Goal: Ask a question: Seek information or help from site administrators or community

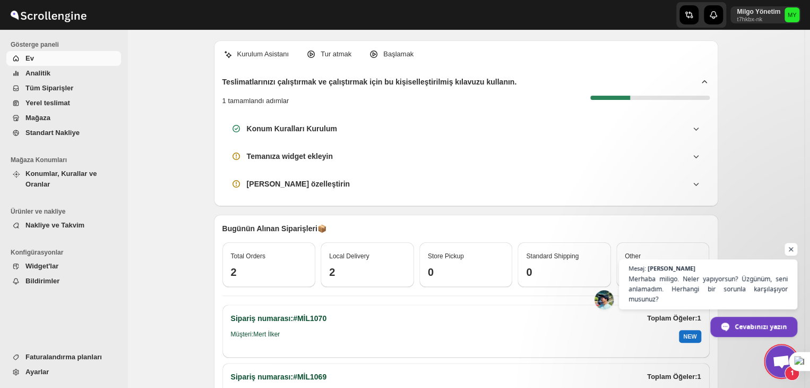
scroll to position [31, 0]
click at [700, 294] on span "Merhaba miligo. Neler yapıyorsun? Üzgünüm, seni anlamadım. Herhangi bir sorunla…" at bounding box center [709, 288] width 162 height 31
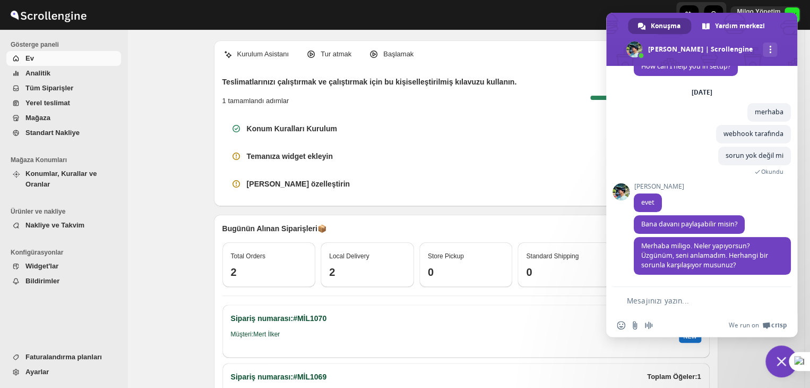
click at [675, 304] on textarea "Mesajınızı yazın..." at bounding box center [695, 301] width 136 height 10
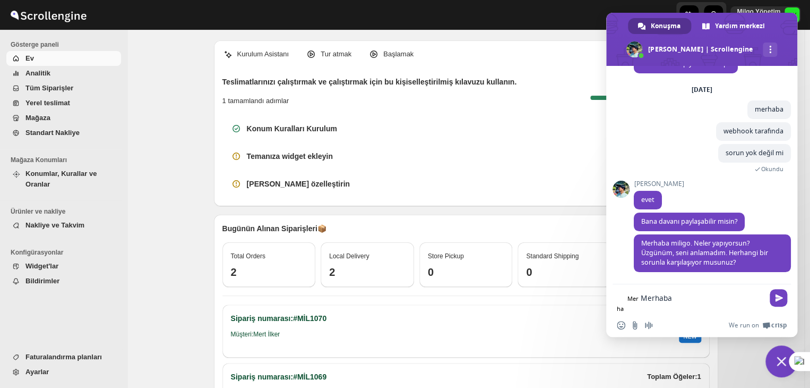
type textarea "Merhaba"
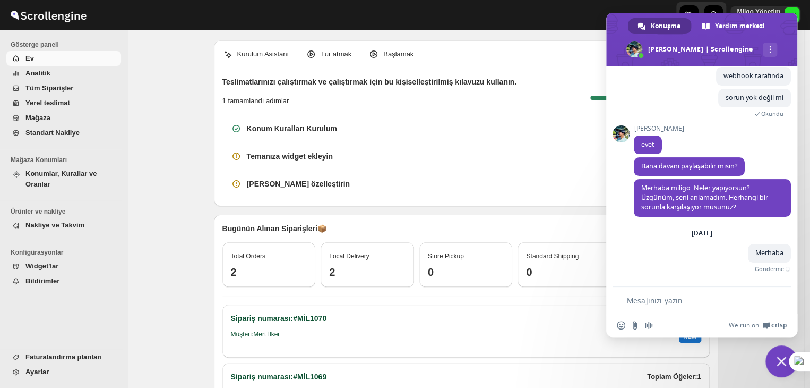
scroll to position [76, 0]
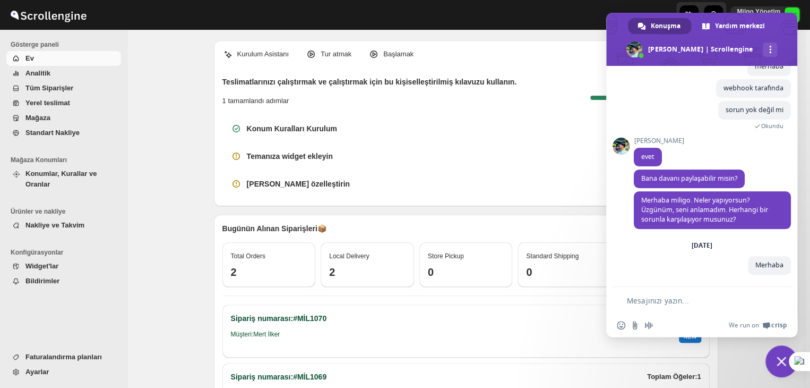
click at [682, 304] on textarea "Mesajınızı yazın..." at bounding box center [695, 301] width 136 height 10
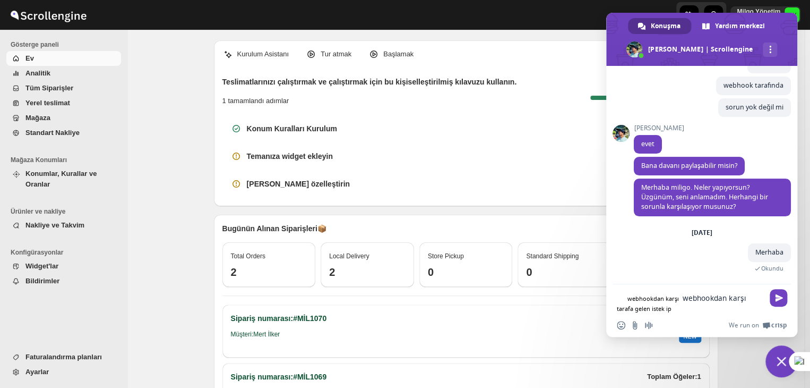
scroll to position [79, 0]
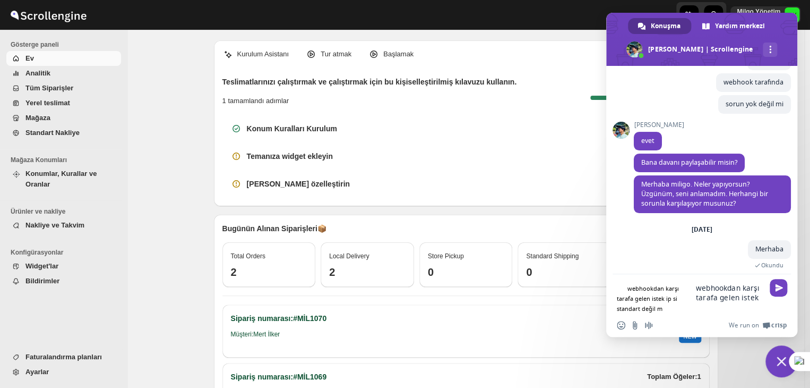
type textarea "webhookdan karşı tarafa gelen istek ip si standart değil mi"
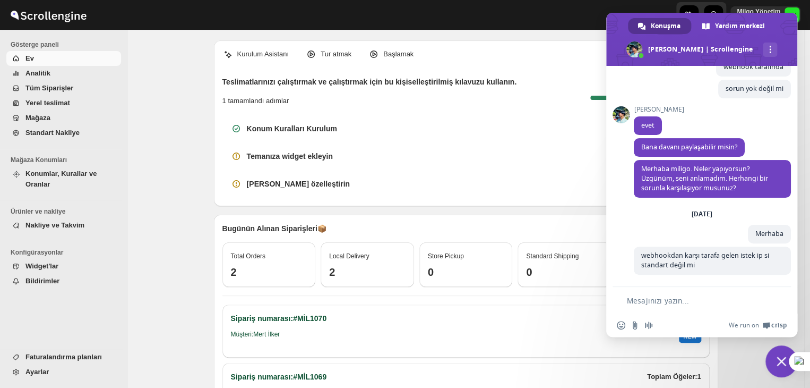
type textarea "?"
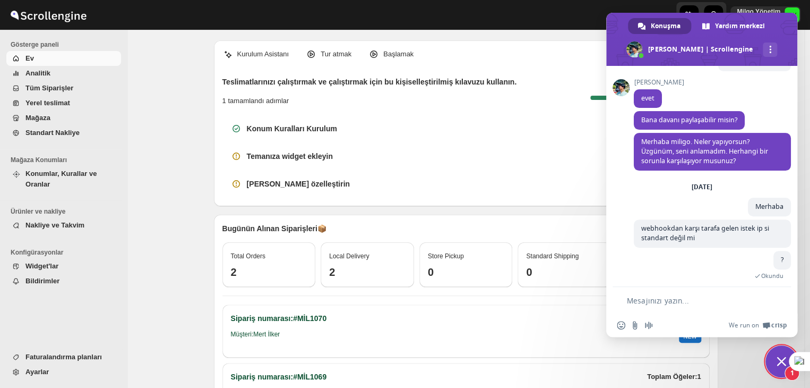
scroll to position [178, 0]
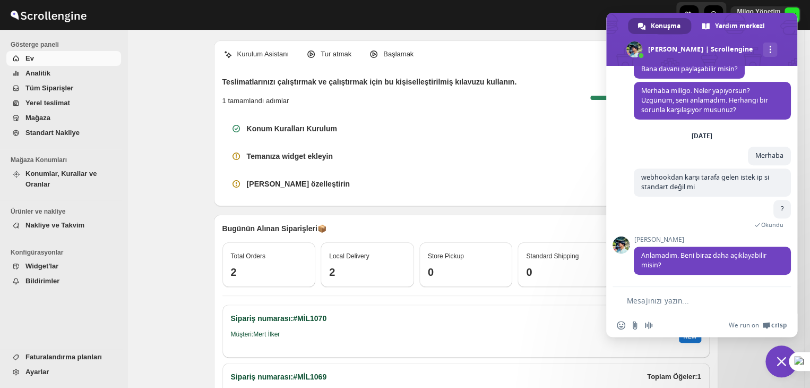
click at [665, 293] on form at bounding box center [690, 301] width 147 height 29
click at [667, 304] on textarea "Mesajınızı yazın..." at bounding box center [695, 301] width 136 height 10
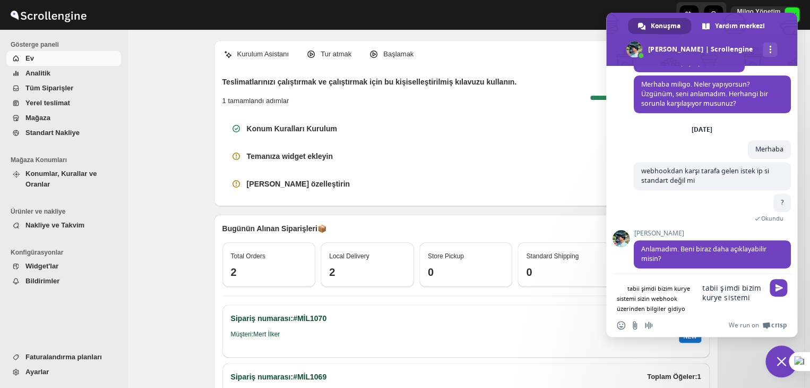
type textarea "tabii şimdi bizim kurye sistemi sizin webhook üzerinden bilgiler gidiyor"
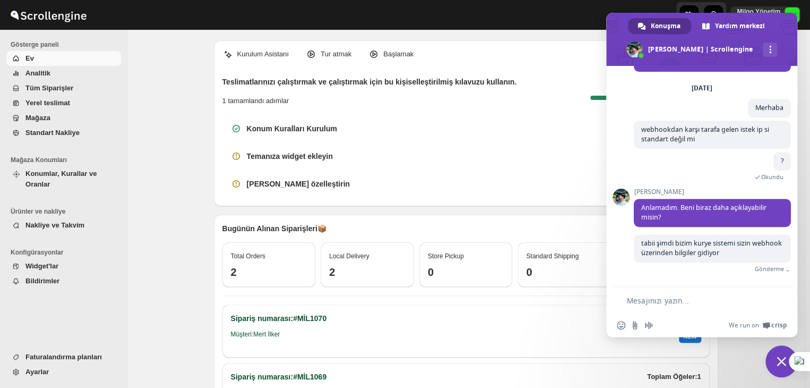
scroll to position [215, 0]
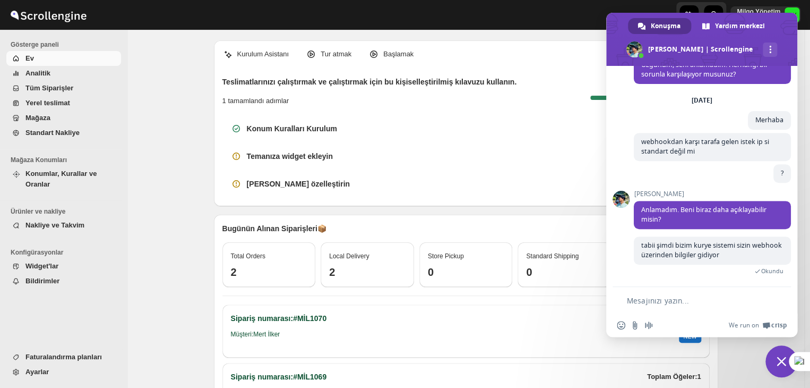
type textarea "a"
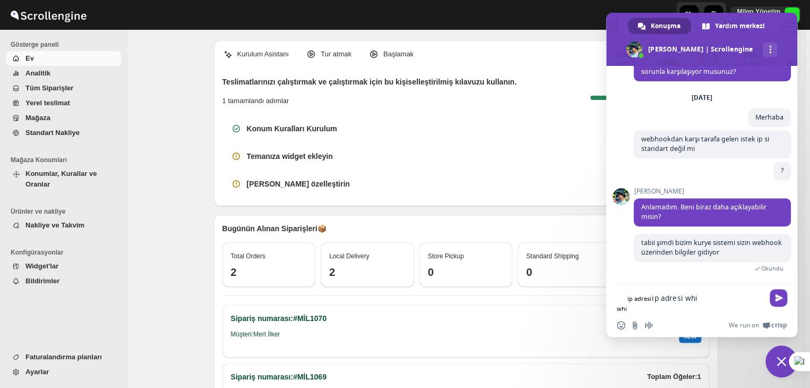
click at [686, 300] on textarea "ip adresi whi" at bounding box center [708, 298] width 112 height 10
type textarea "ip adresi whitelistte değil"
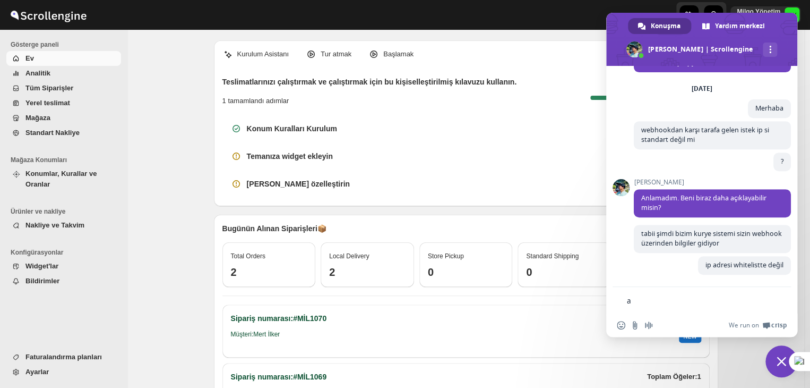
scroll to position [237, 0]
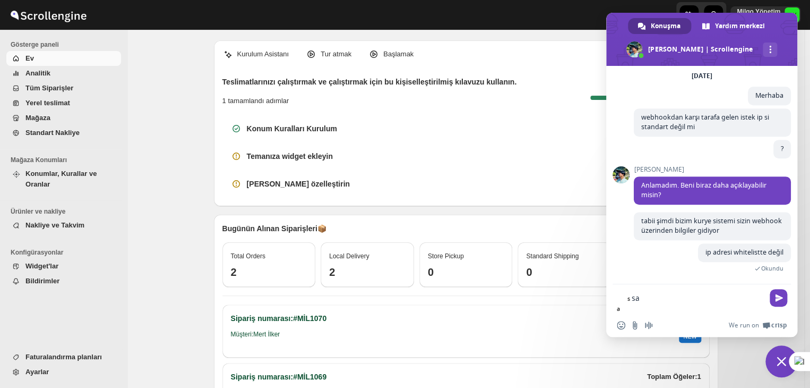
type textarea "s"
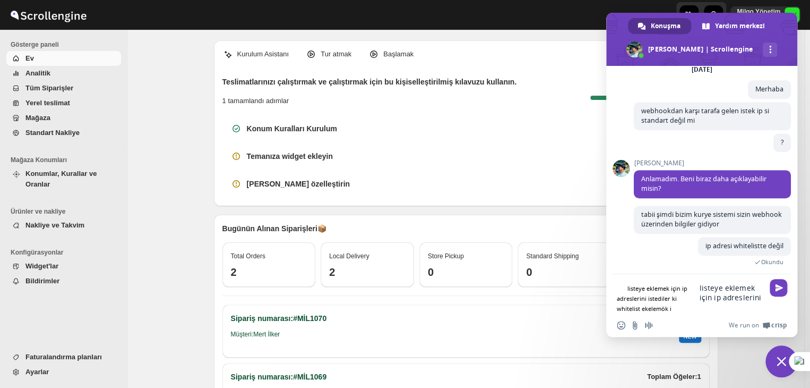
type textarea "listeye eklemek için ip adreslerini istediler ki whitelist ekelemök için"
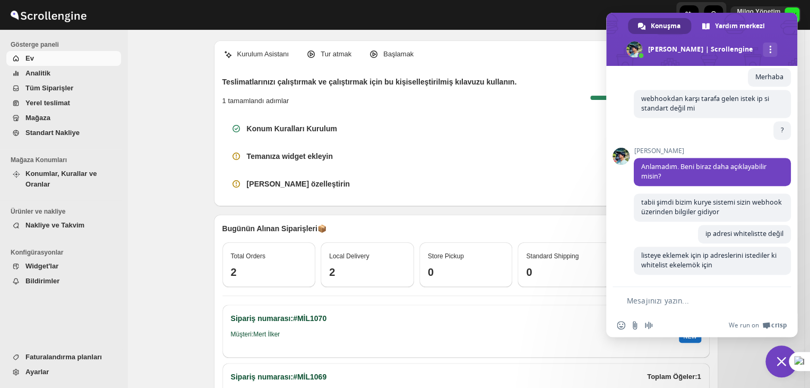
scroll to position [269, 0]
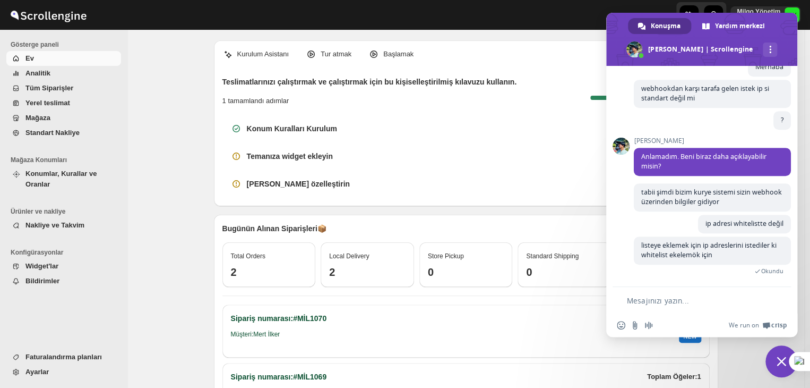
click at [50, 370] on span "Ayarlar" at bounding box center [71, 371] width 93 height 11
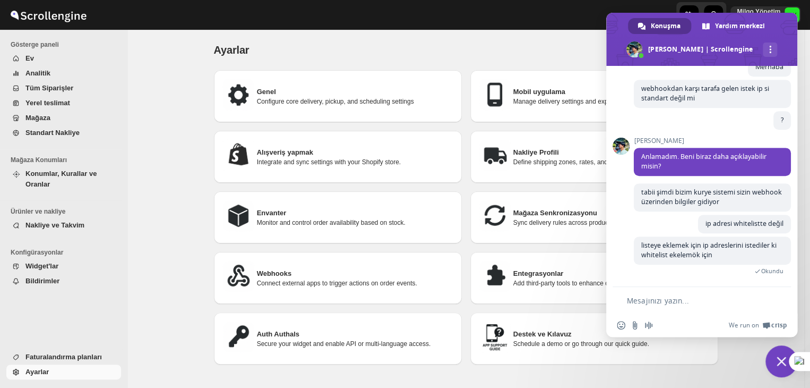
click at [343, 255] on div "Webhooks Connect external apps to trigger actions on order events." at bounding box center [338, 278] width 248 height 52
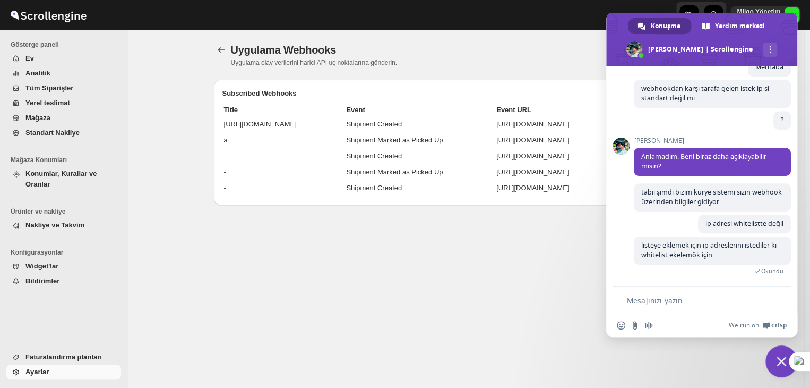
click at [775, 365] on span "Sohbeti kapat" at bounding box center [782, 361] width 32 height 32
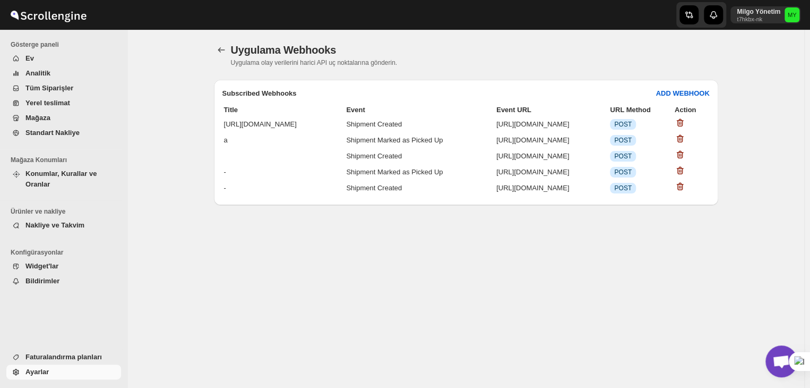
click at [776, 357] on span "Açık sohbet" at bounding box center [782, 362] width 18 height 15
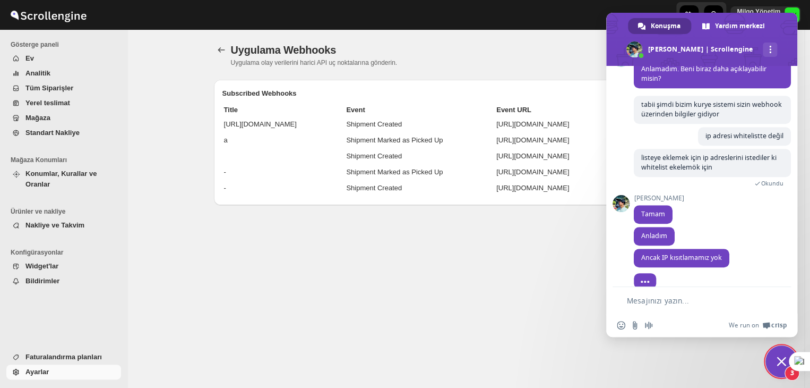
scroll to position [371, 0]
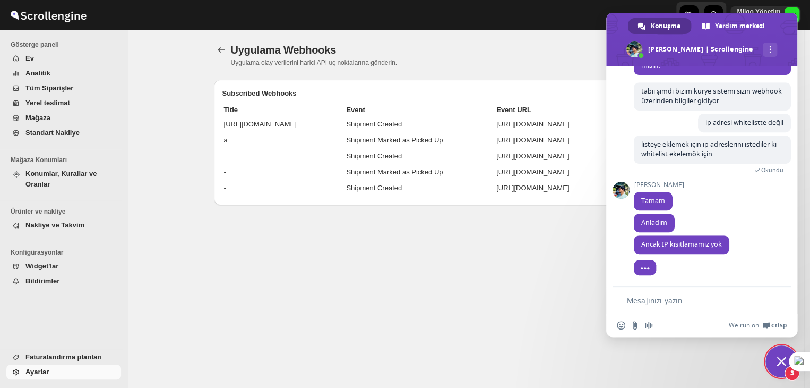
click at [665, 292] on form at bounding box center [690, 301] width 147 height 29
click at [675, 302] on textarea "Mesajınızı yazın..." at bounding box center [695, 301] width 136 height 10
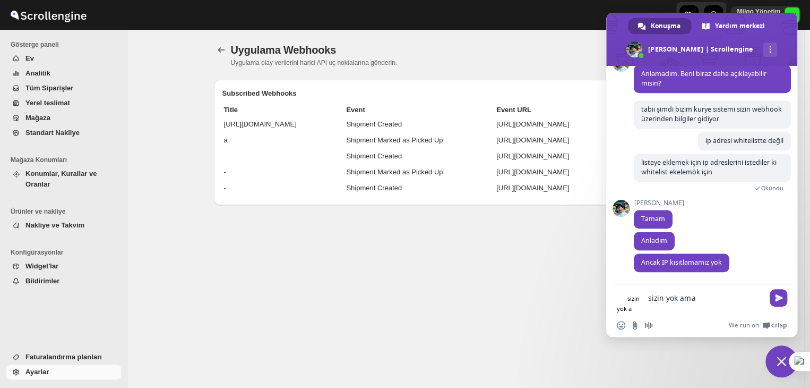
scroll to position [372, 0]
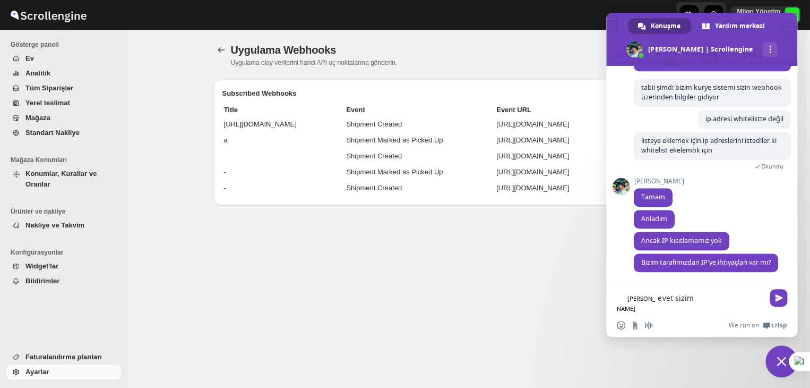
type textarea "evet sizi"
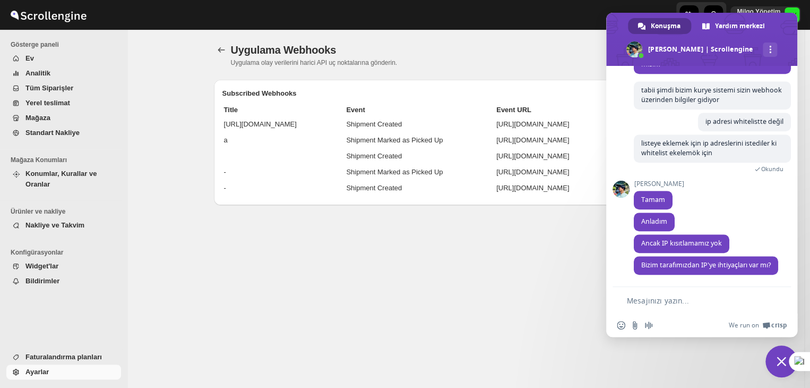
type textarea "h"
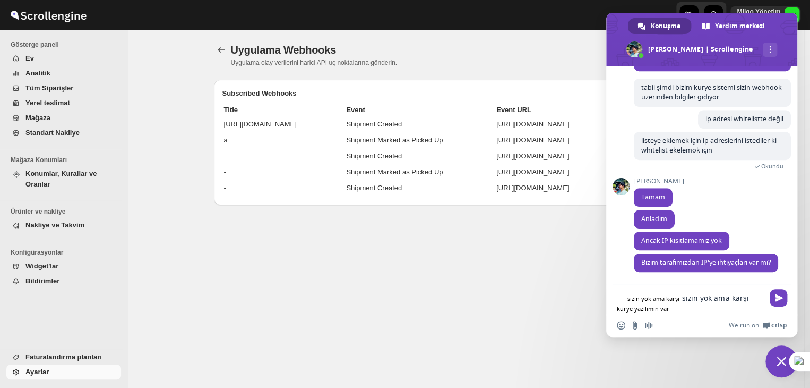
click at [682, 302] on textarea "sizin yok ama karşı kurye yazılımın var" at bounding box center [723, 298] width 82 height 10
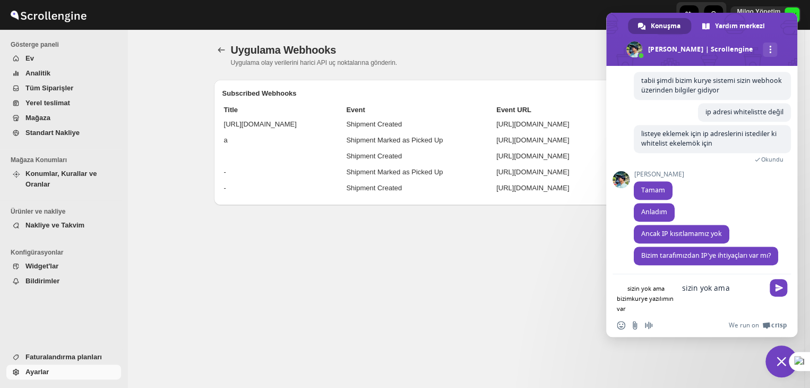
type textarea "sizin yok ama bizim kurye yazılımın var"
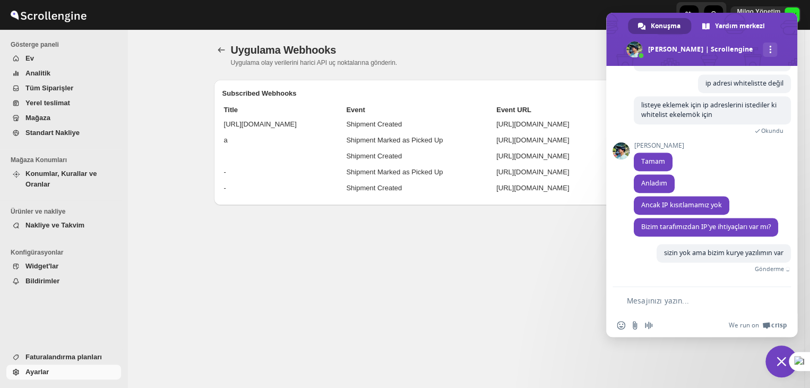
scroll to position [399, 0]
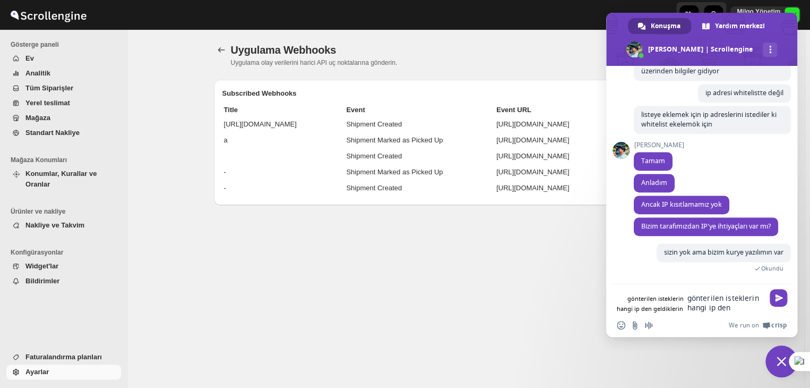
type textarea "gönterilen isteklerin hangi ip den geldiklerini"
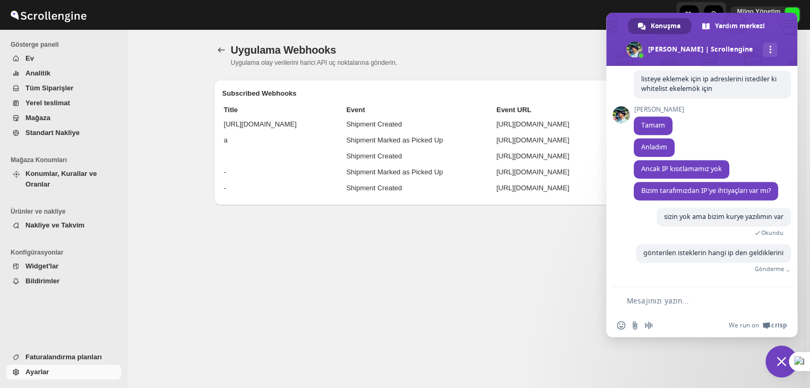
scroll to position [421, 0]
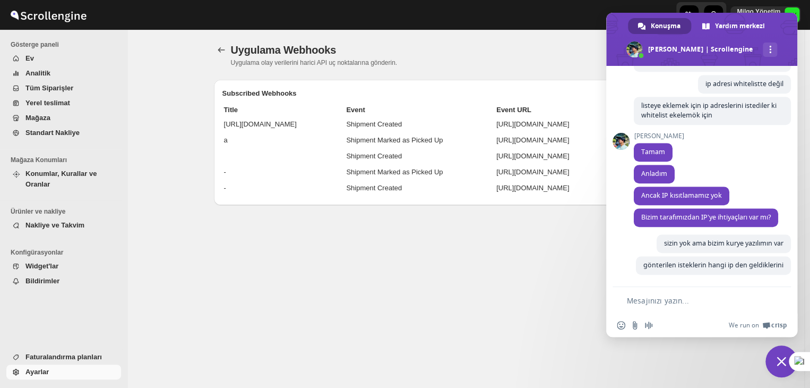
type textarea "s"
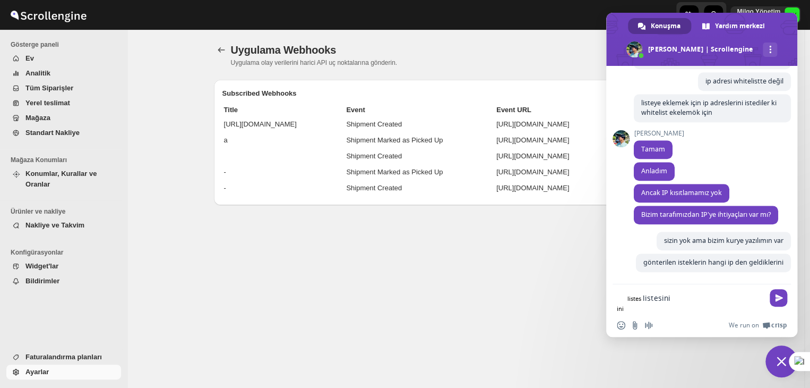
type textarea "listesin"
click at [678, 297] on textarea "istiyorlar ki whitelist eklemek" at bounding box center [718, 298] width 90 height 10
paste textarea "’te"
click at [727, 298] on textarea "istiyorlar ki whitelist’te eklemek" at bounding box center [720, 298] width 88 height 10
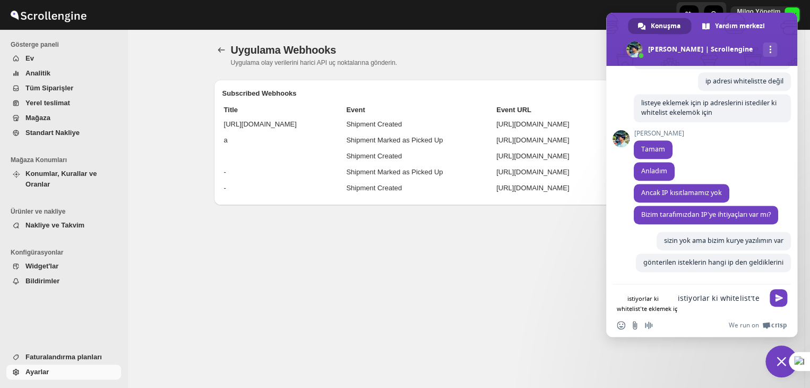
type textarea "istiyorlar ki whitelist’te eklemek için"
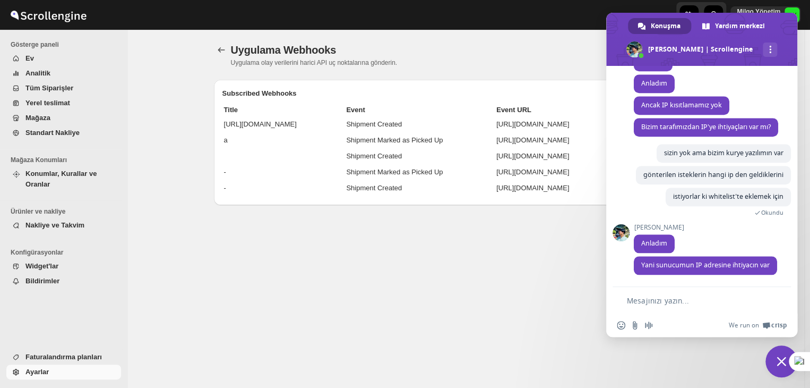
scroll to position [533, 0]
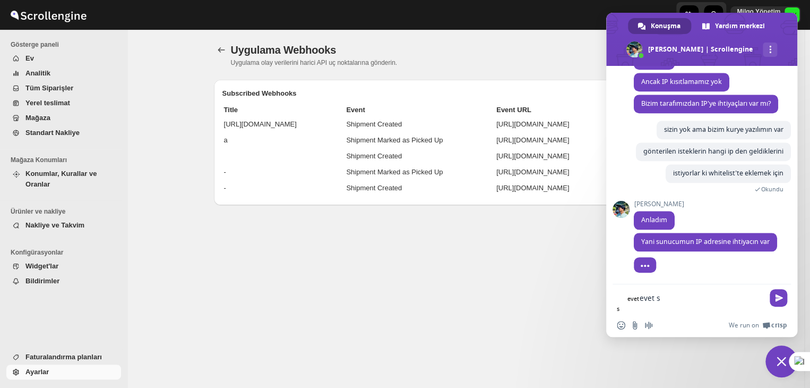
type textarea "evet"
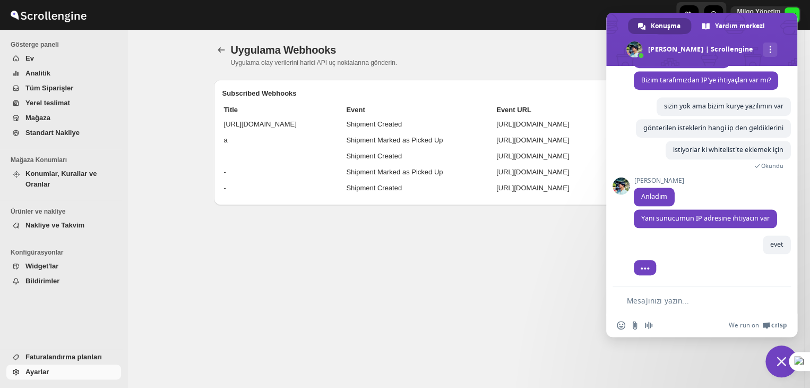
scroll to position [539, 0]
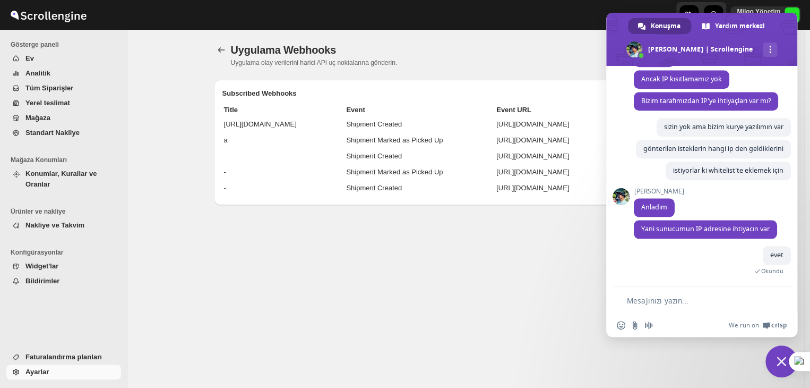
click at [646, 290] on form at bounding box center [690, 301] width 147 height 29
click at [647, 295] on form at bounding box center [690, 301] width 147 height 29
click at [654, 299] on textarea "Mesajınızı yazın..." at bounding box center [695, 301] width 136 height 10
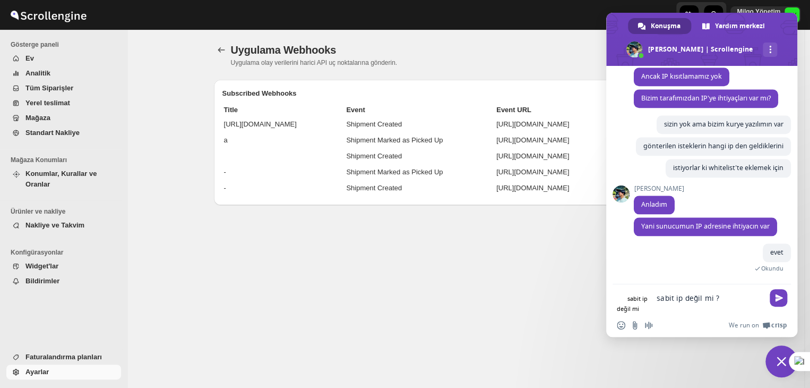
type textarea "sabit ip değil mi ?"
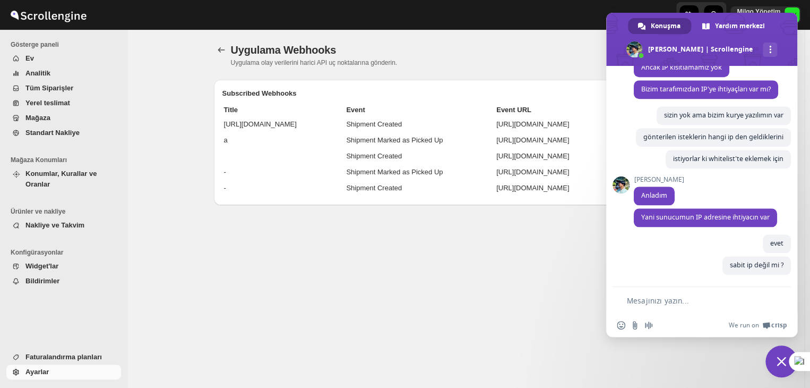
scroll to position [551, 0]
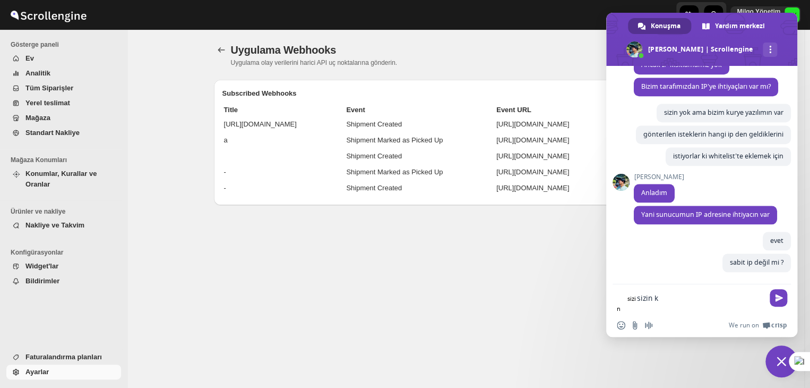
type textarea "sizin ki"
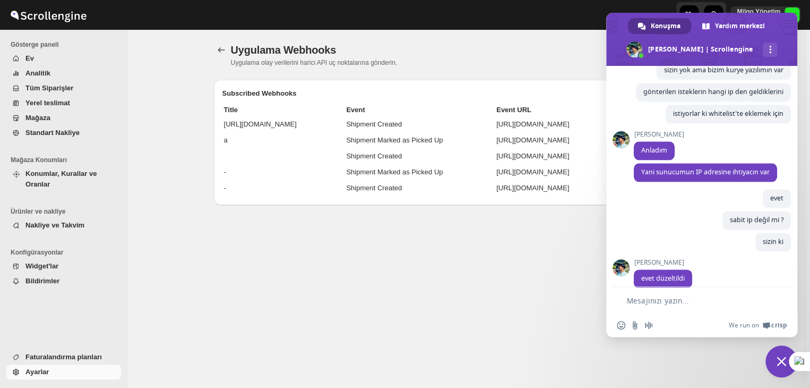
scroll to position [631, 0]
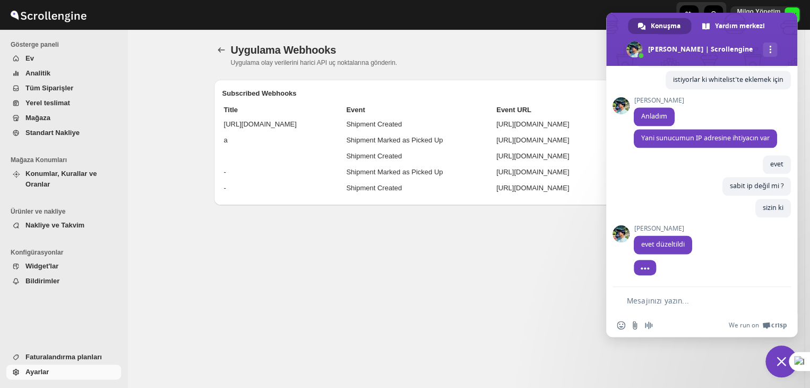
click at [671, 300] on textarea "Mesajınızı yazın..." at bounding box center [695, 301] width 136 height 10
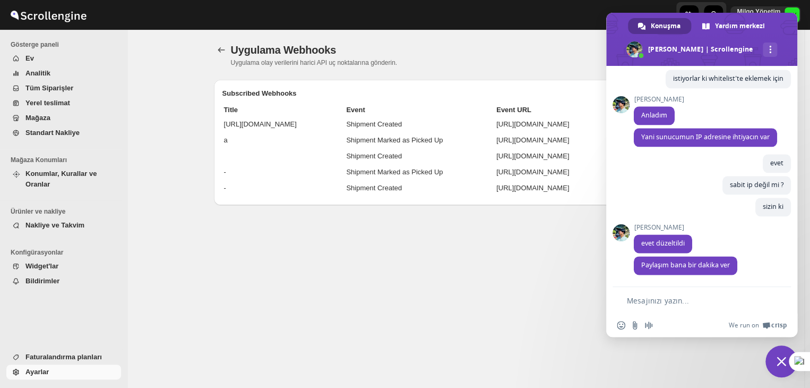
scroll to position [633, 0]
click at [688, 302] on textarea "Mesajınızı yazın..." at bounding box center [695, 301] width 136 height 10
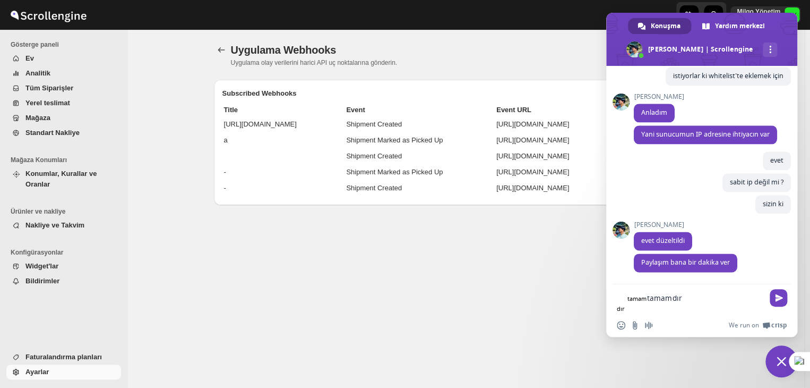
type textarea "tamamdır"
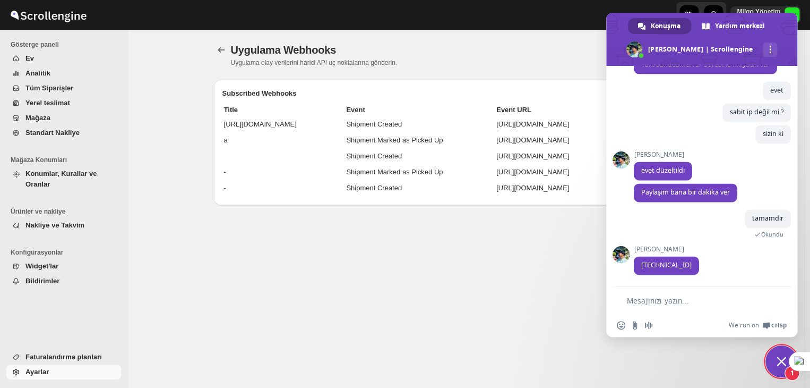
scroll to position [726, 0]
click at [694, 292] on form at bounding box center [690, 301] width 147 height 29
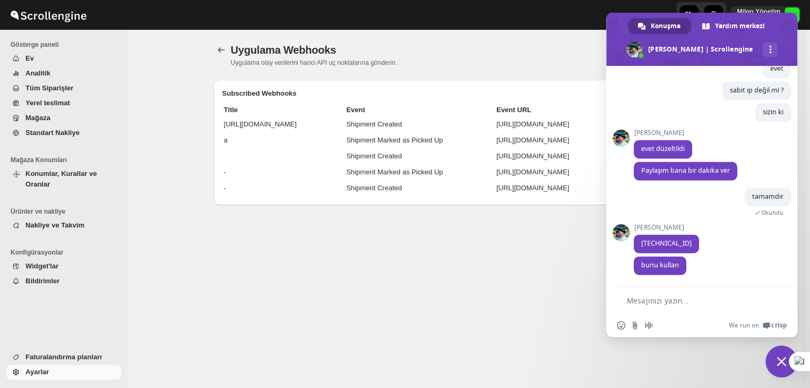
scroll to position [729, 0]
click at [695, 302] on textarea "Mesajınızı yazın..." at bounding box center [695, 301] width 136 height 10
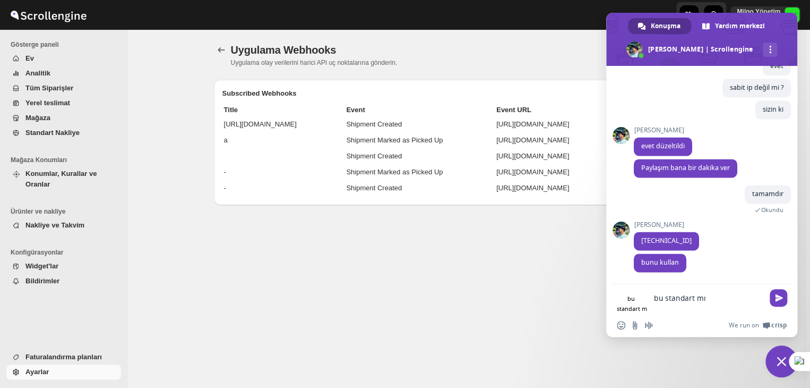
type textarea "bu standart mı"
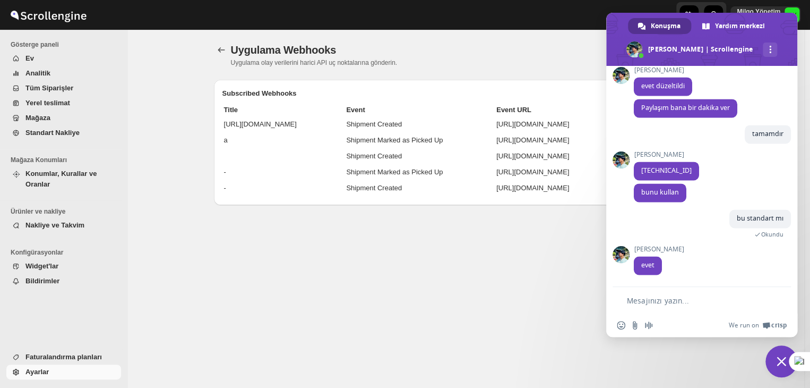
scroll to position [792, 0]
click at [672, 292] on form at bounding box center [690, 301] width 147 height 29
click at [672, 293] on form at bounding box center [690, 301] width 147 height 29
click at [673, 300] on textarea "Mesajınızı yazın..." at bounding box center [695, 301] width 136 height 10
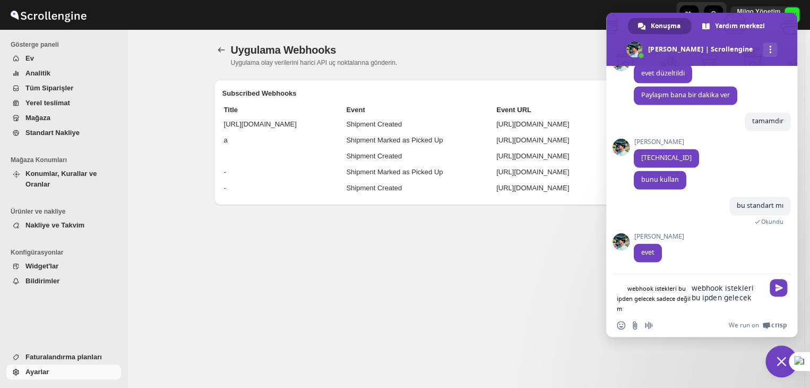
type textarea "webhook istekleri bu ipden gelecek sadece değil mi"
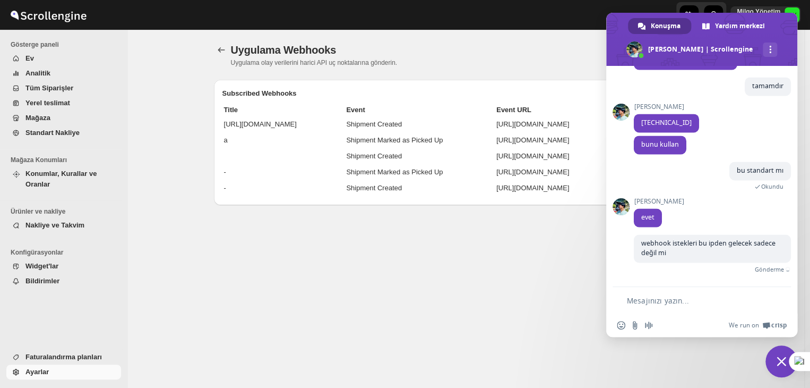
scroll to position [828, 0]
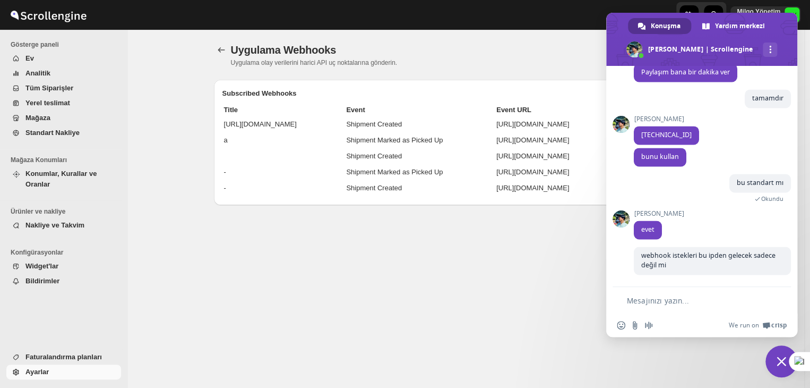
click at [696, 311] on form at bounding box center [690, 301] width 147 height 29
click at [697, 301] on textarea "Mesajınızı yazın..." at bounding box center [695, 301] width 136 height 10
paste textarea "[TECHNICAL_ID] ip’den 1 adet Saat 10:36'da => [TECHNICAL_ID]"
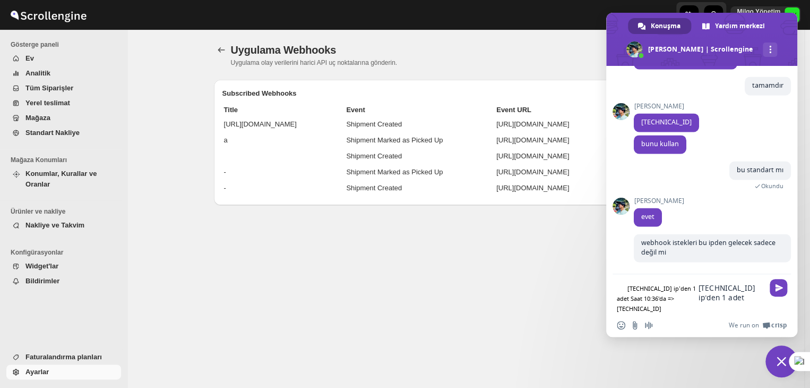
scroll to position [839, 0]
drag, startPoint x: 711, startPoint y: 289, endPoint x: 665, endPoint y: 286, distance: 45.8
click at [699, 286] on textarea "[TECHNICAL_ID] ip’den 1 adet Saat 10:36'da => [TECHNICAL_ID]" at bounding box center [731, 297] width 65 height 29
click at [690, 309] on textarea "[TECHNICAL_ID] Saat 10:36'da => [TECHNICAL_ID]" at bounding box center [726, 297] width 73 height 29
click at [690, 310] on textarea "[TECHNICAL_ID] Saat 10:36'da => [TECHNICAL_ID]" at bounding box center [726, 297] width 73 height 29
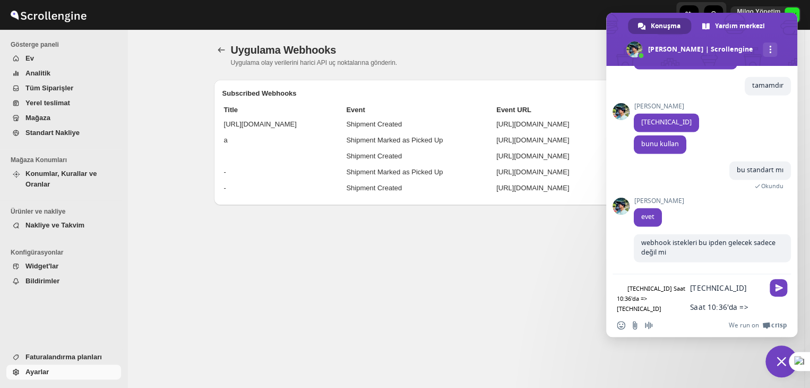
drag, startPoint x: 638, startPoint y: 305, endPoint x: 614, endPoint y: 305, distance: 23.4
click at [614, 305] on div "[TECHNICAL_ID] Saat 10:36'da => [TECHNICAL_ID] [TECHNICAL_ID] Saat 10:36'da => …" at bounding box center [701, 294] width 191 height 41
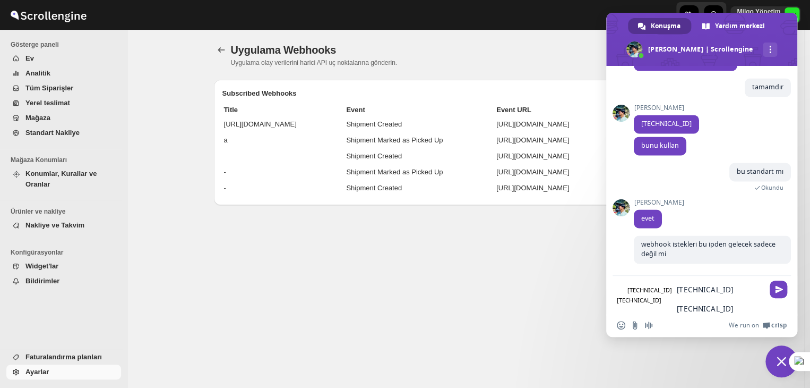
click at [696, 304] on textarea "[TECHNICAL_ID] [TECHNICAL_ID]" at bounding box center [720, 299] width 87 height 29
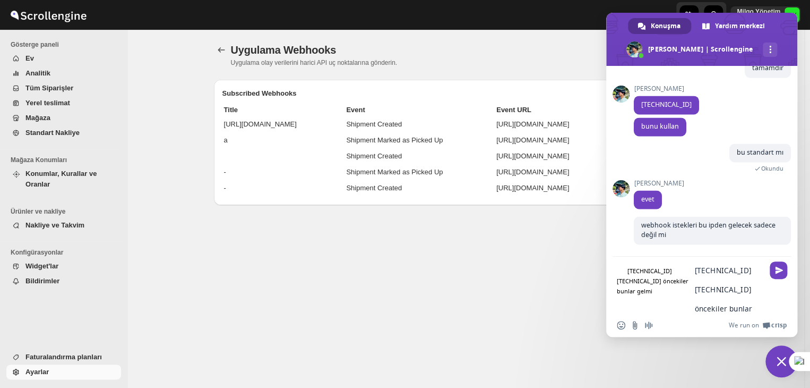
type textarea "[TECHNICAL_ID] [TECHNICAL_ID] öncekiler bunlar gelmiş"
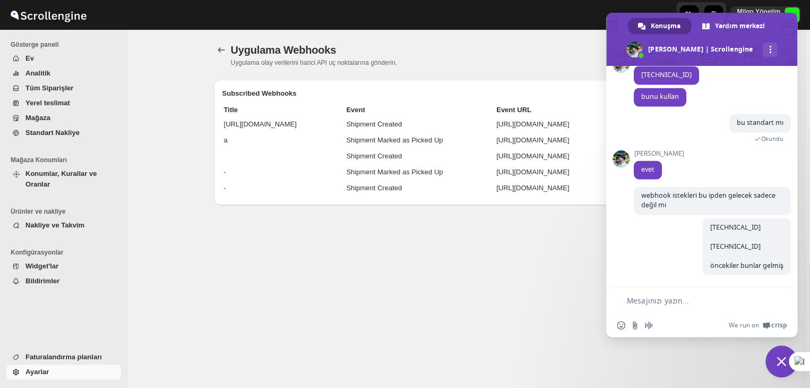
scroll to position [837, 0]
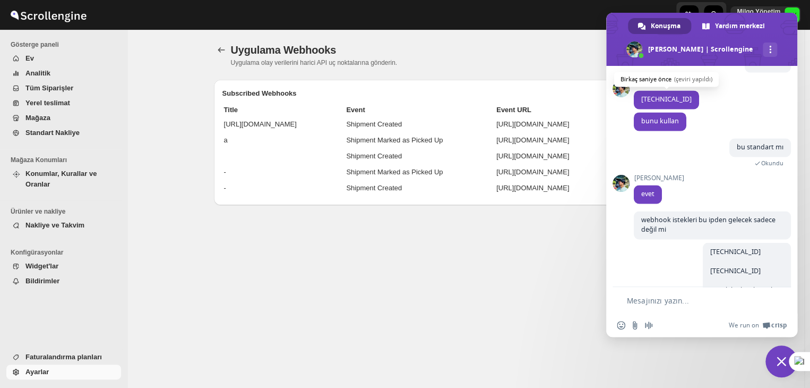
click at [668, 104] on span "[TECHNICAL_ID]" at bounding box center [667, 99] width 50 height 9
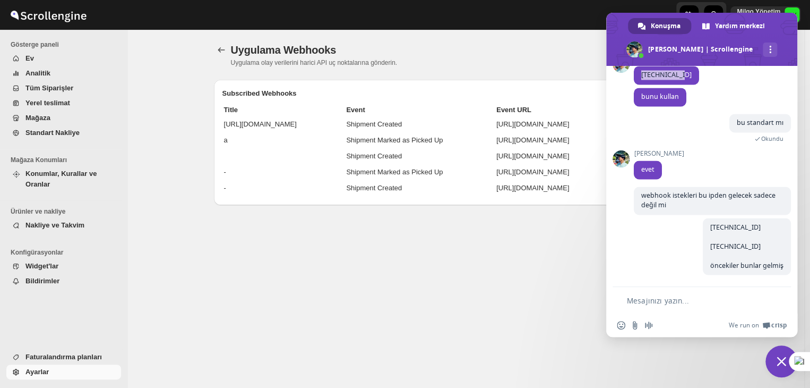
scroll to position [784, 0]
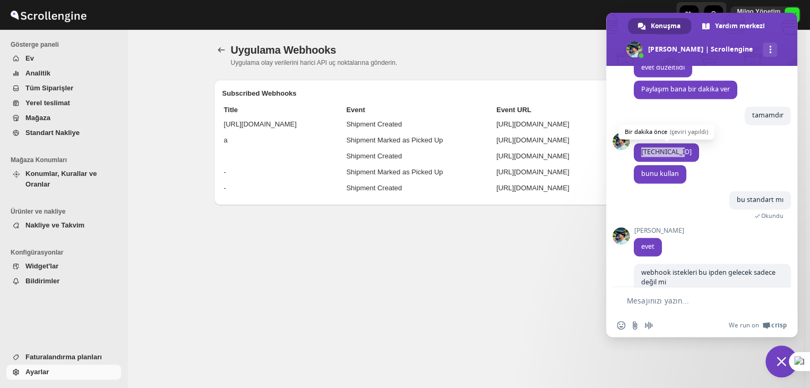
click at [664, 156] on span "[TECHNICAL_ID]" at bounding box center [667, 151] width 50 height 9
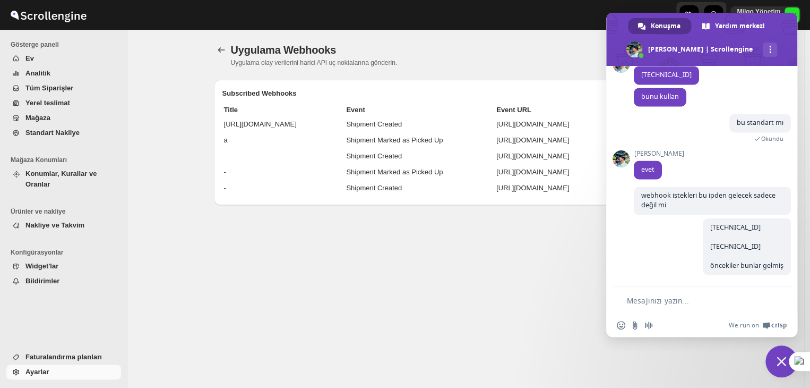
click at [699, 300] on textarea "Mesajınızı yazın..." at bounding box center [695, 301] width 136 height 10
type textarea "?"
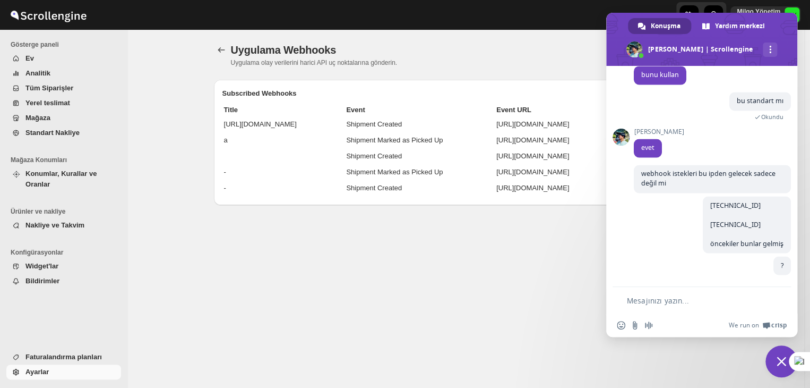
type textarea "?"
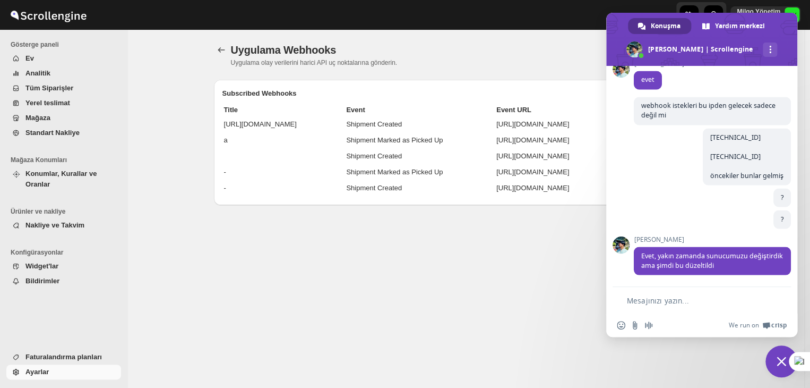
scroll to position [982, 0]
click at [693, 300] on textarea "Mesajınızı yazın..." at bounding box center [695, 301] width 136 height 10
